Goal: Task Accomplishment & Management: Manage account settings

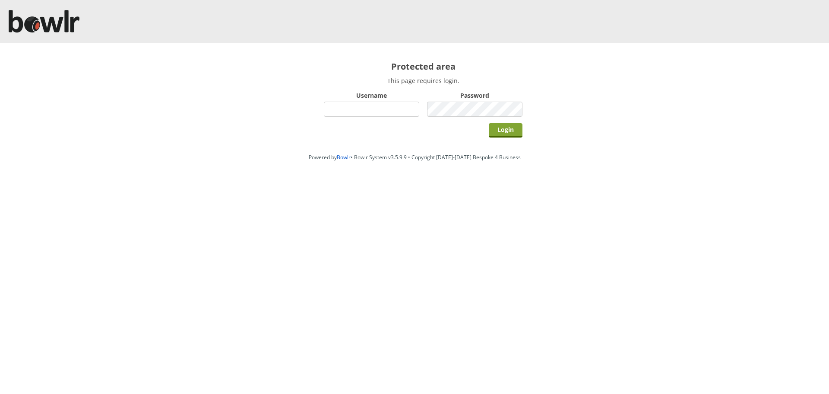
type input "hornseaindoorbowlsclub"
click at [508, 130] on input "Login" at bounding box center [506, 130] width 34 height 14
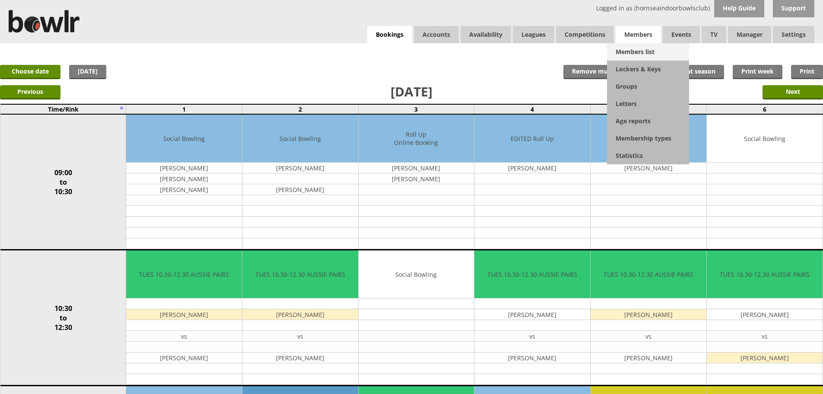
click at [633, 48] on link "Members list" at bounding box center [648, 51] width 82 height 17
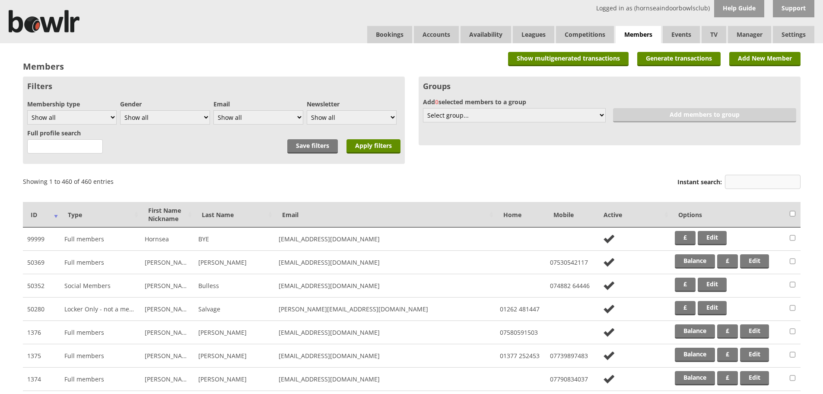
click at [751, 185] on input "Instant search:" at bounding box center [763, 182] width 76 height 14
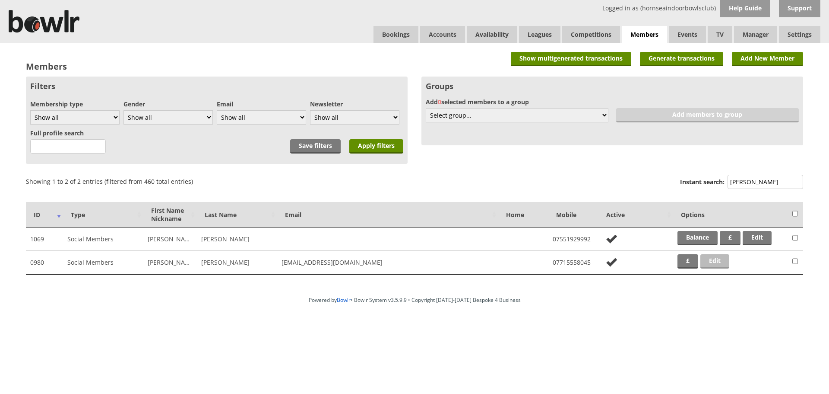
type input "MARIE"
click at [719, 260] on link "Edit" at bounding box center [715, 261] width 29 height 14
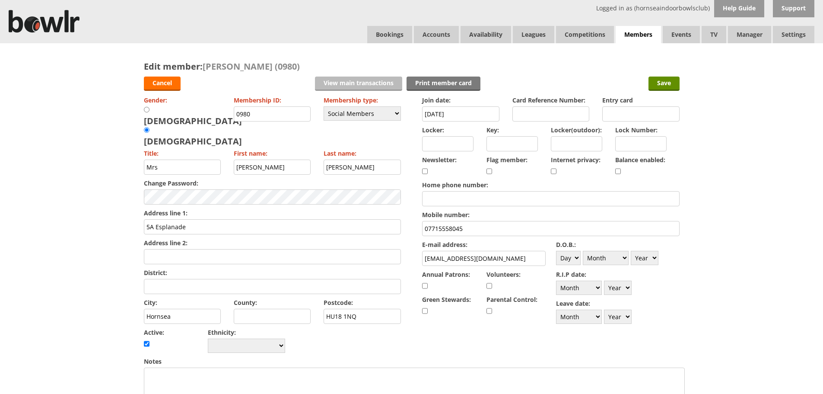
click at [357, 78] on link "View main transactions" at bounding box center [358, 83] width 87 height 14
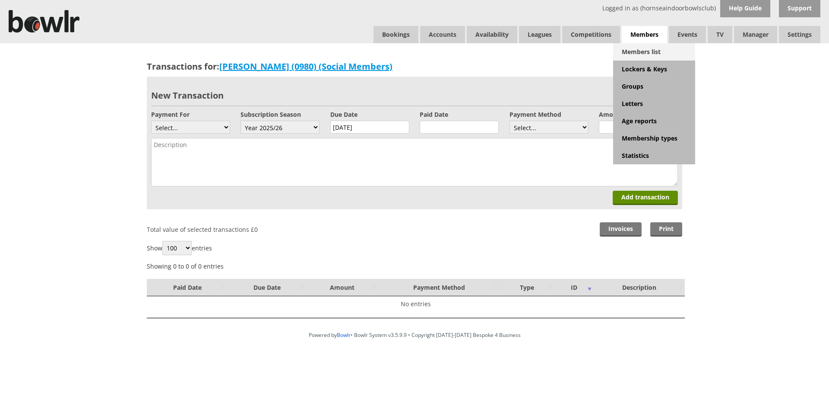
click at [640, 51] on link "Members list" at bounding box center [654, 51] width 82 height 17
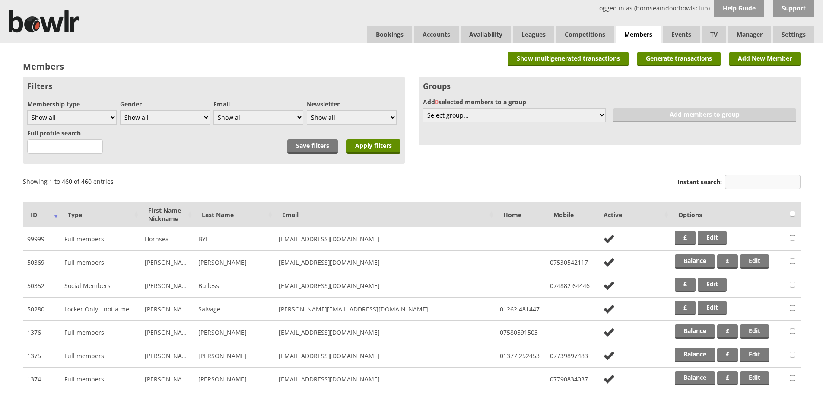
click at [761, 185] on input "Instant search:" at bounding box center [763, 182] width 76 height 14
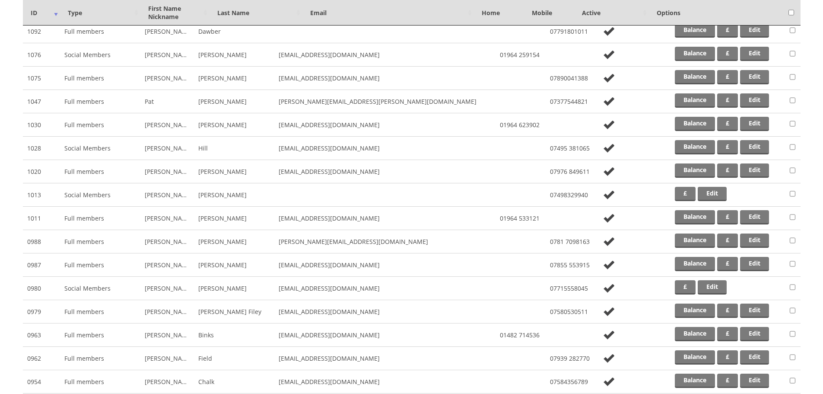
scroll to position [259, 0]
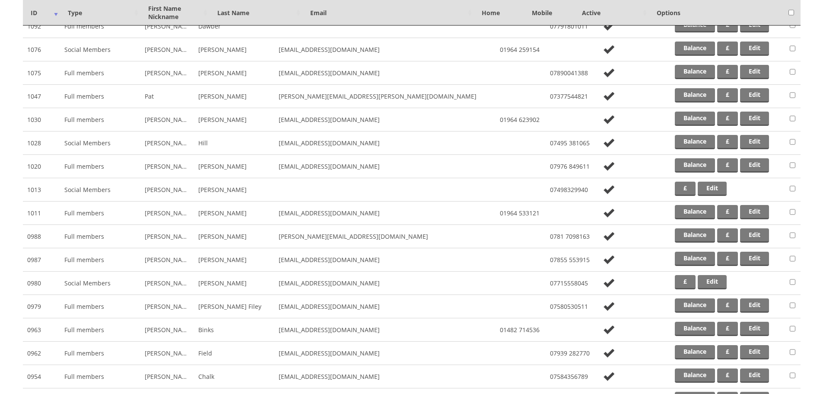
type input "CH"
click at [718, 280] on link "Edit" at bounding box center [712, 282] width 29 height 14
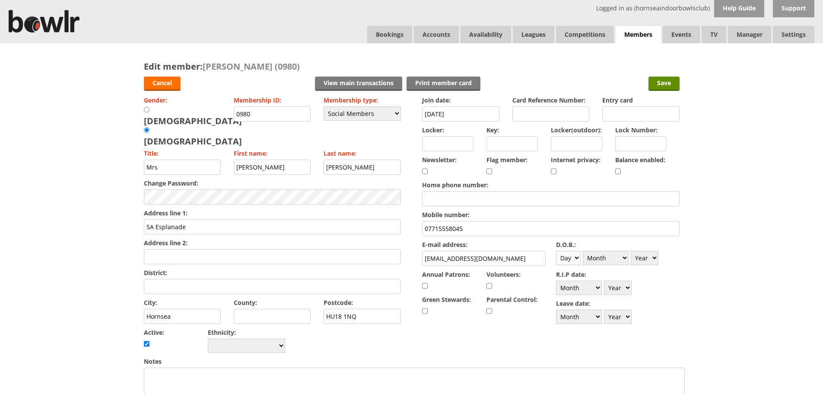
click at [572, 256] on select "Day 1 2 3 4 5 6 7 8 9 10 11 12 13 14 15 16 17 18 19 20 21 22 23 24 25 26 27 28 …" at bounding box center [568, 258] width 25 height 14
select select "21"
click at [556, 251] on select "Day 1 2 3 4 5 6 7 8 9 10 11 12 13 14 15 16 17 18 19 20 21 22 23 24 25 26 27 28 …" at bounding box center [568, 258] width 25 height 14
click at [619, 255] on select "Month January February March April May June July August September October Novem…" at bounding box center [606, 258] width 46 height 14
select select "6"
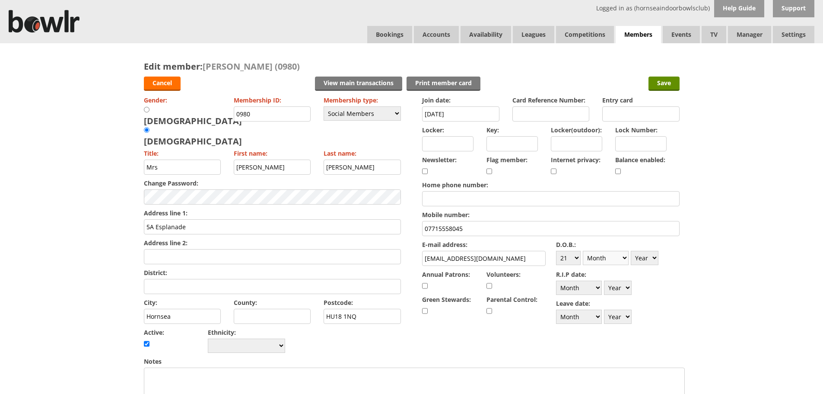
click at [583, 251] on select "Month January February March April May June July August September October Novem…" at bounding box center [606, 258] width 46 height 14
click at [652, 258] on select "Year 1900 1901 1902 1903 1904 1905 1906 1907 1908 1909 1910 1911 1912 1913 1914…" at bounding box center [645, 258] width 28 height 14
select select "1975"
click at [631, 251] on select "Year 1900 1901 1902 1903 1904 1905 1906 1907 1908 1909 1910 1911 1912 1913 1914…" at bounding box center [645, 258] width 28 height 14
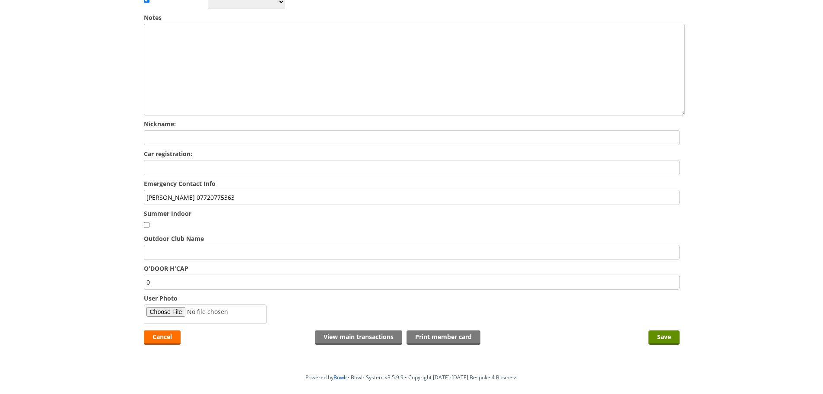
scroll to position [356, 0]
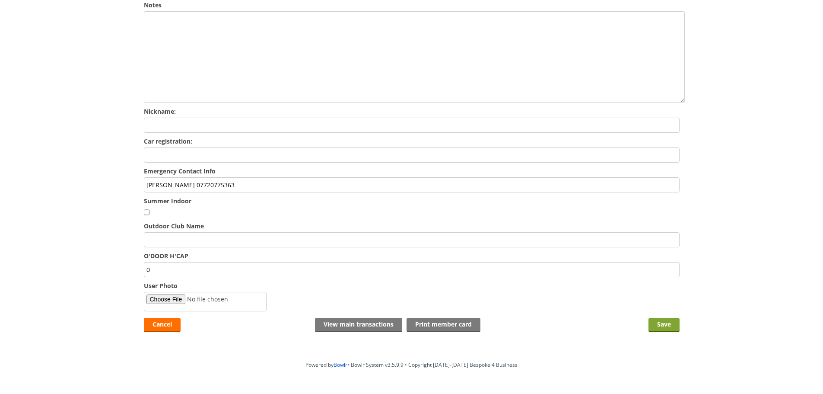
click at [663, 317] on input "Save" at bounding box center [663, 324] width 31 height 14
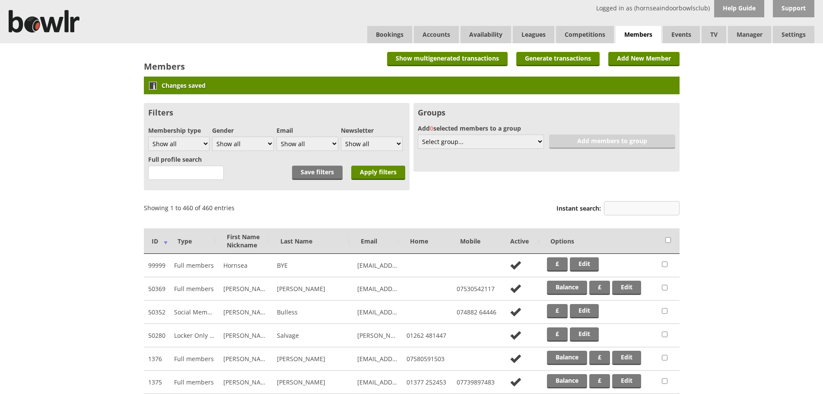
click at [628, 210] on input "Instant search:" at bounding box center [642, 208] width 76 height 14
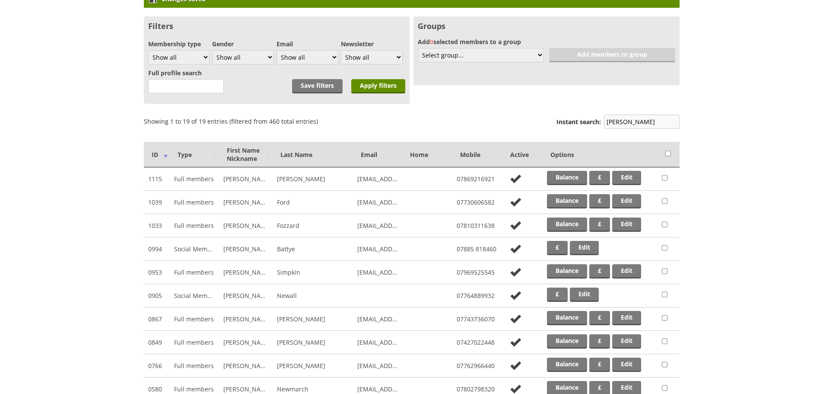
scroll to position [130, 0]
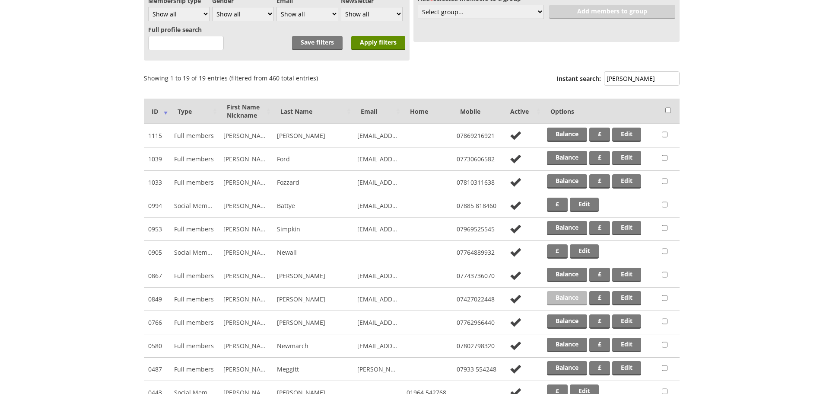
type input "IAN"
click at [573, 297] on link "Balance" at bounding box center [567, 298] width 40 height 14
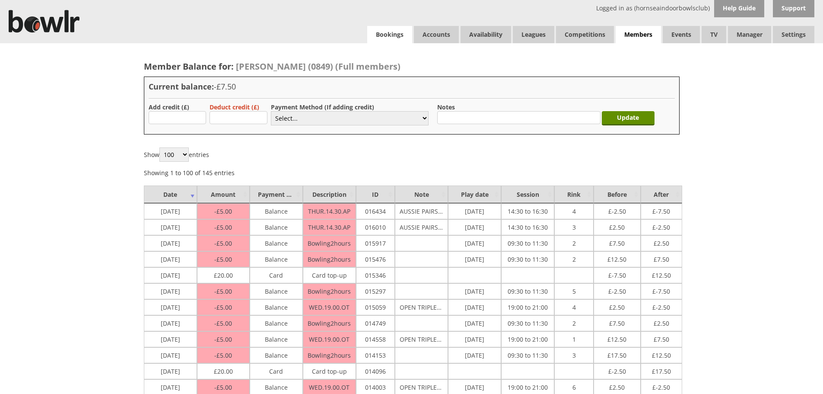
click at [393, 37] on link "Bookings" at bounding box center [389, 34] width 45 height 17
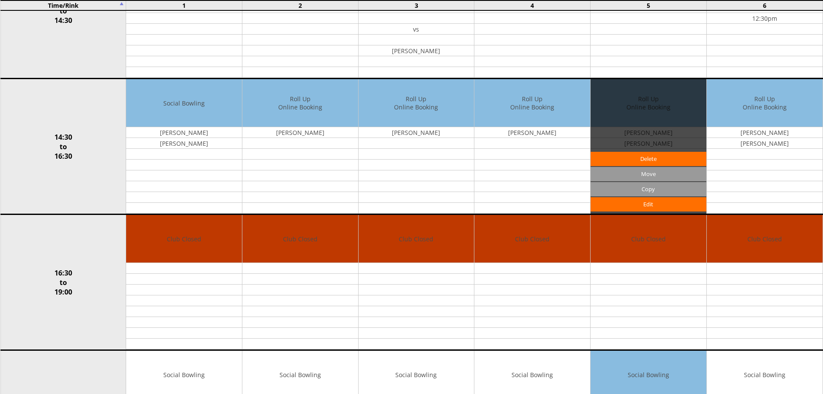
scroll to position [605, 0]
